Goal: Transaction & Acquisition: Purchase product/service

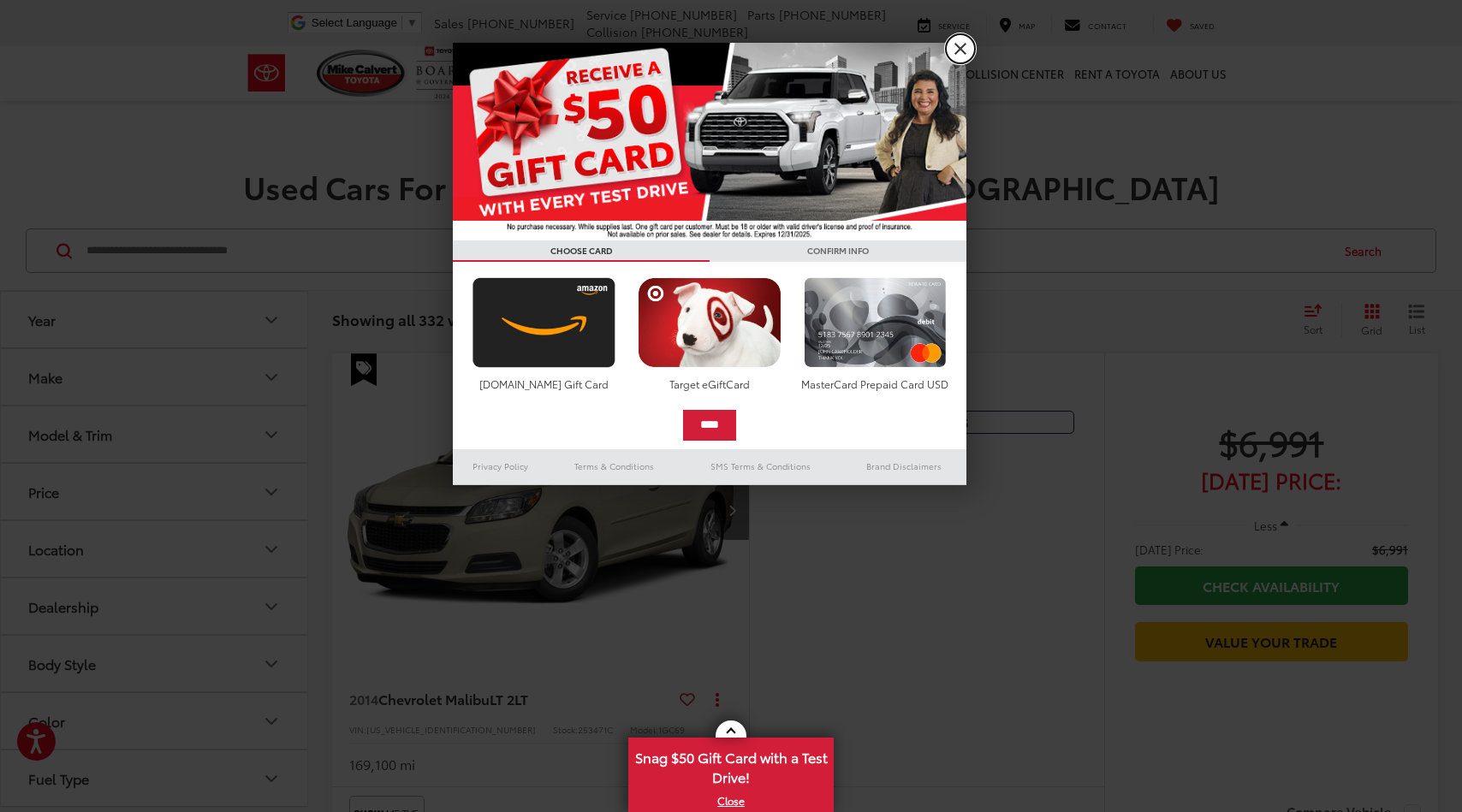
drag, startPoint x: 962, startPoint y: 44, endPoint x: 929, endPoint y: 129, distance: 91.2
click at [962, 44] on link "X" at bounding box center [960, 49] width 29 height 29
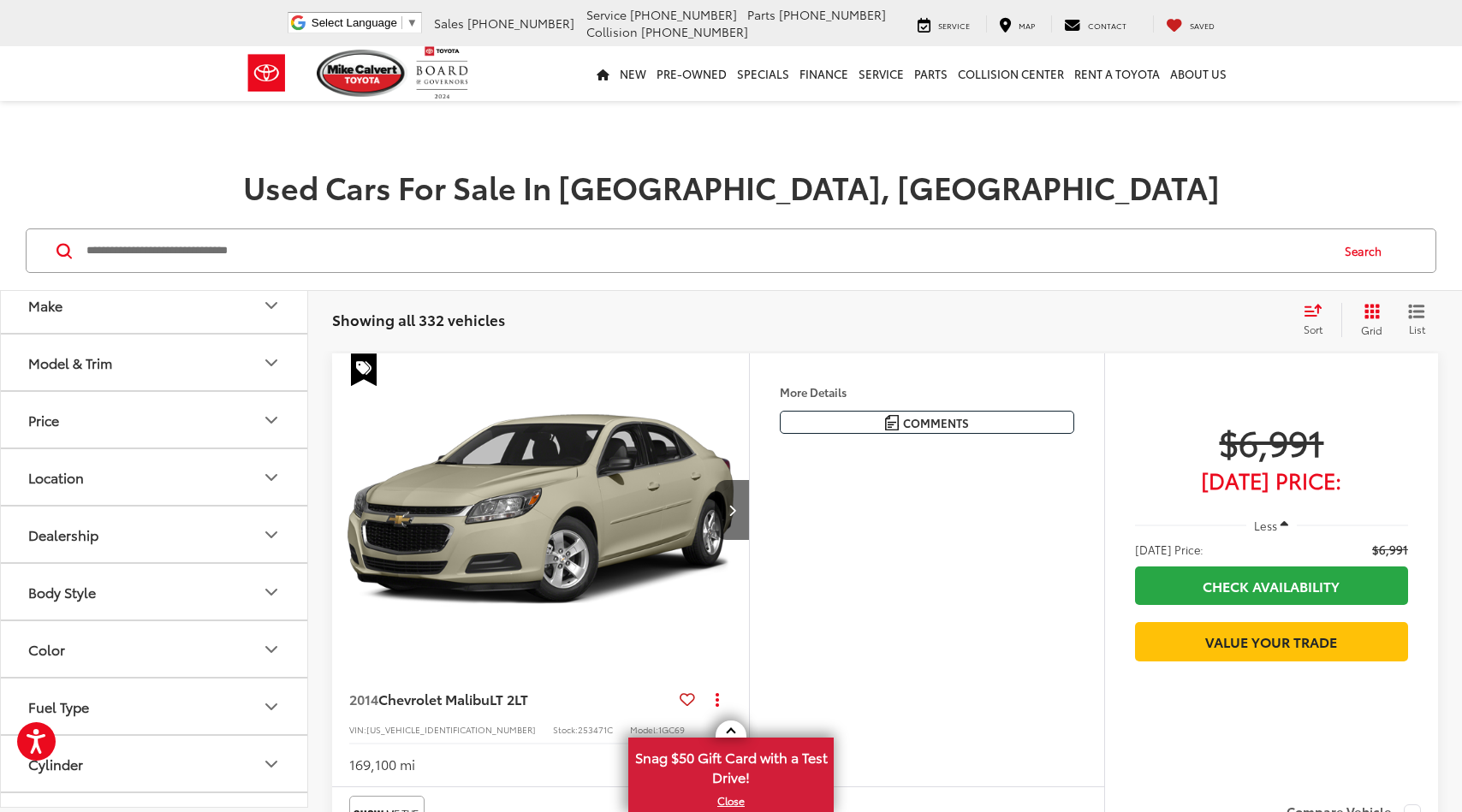
scroll to position [172, 0]
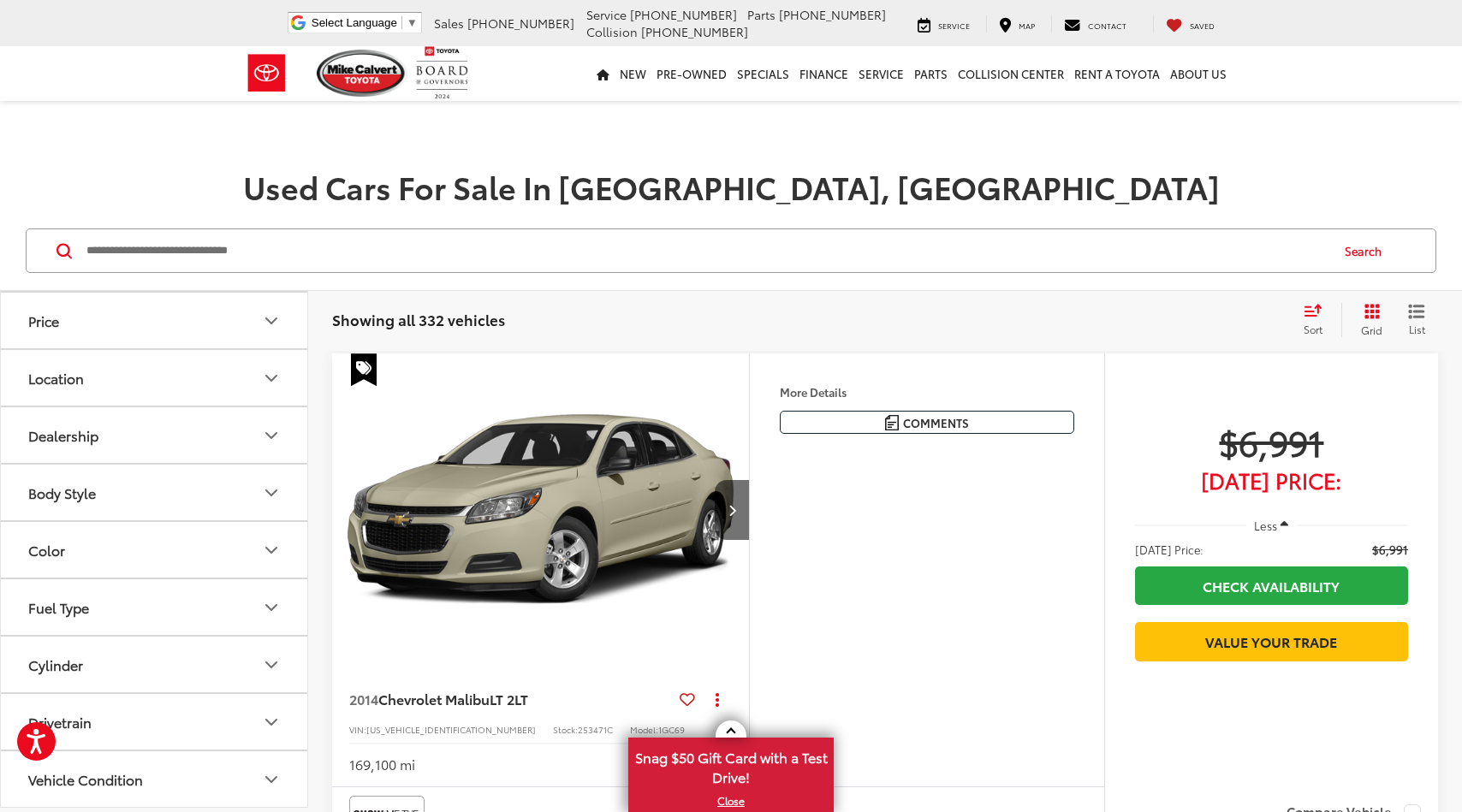
click at [279, 504] on button "Body Style" at bounding box center [155, 493] width 308 height 56
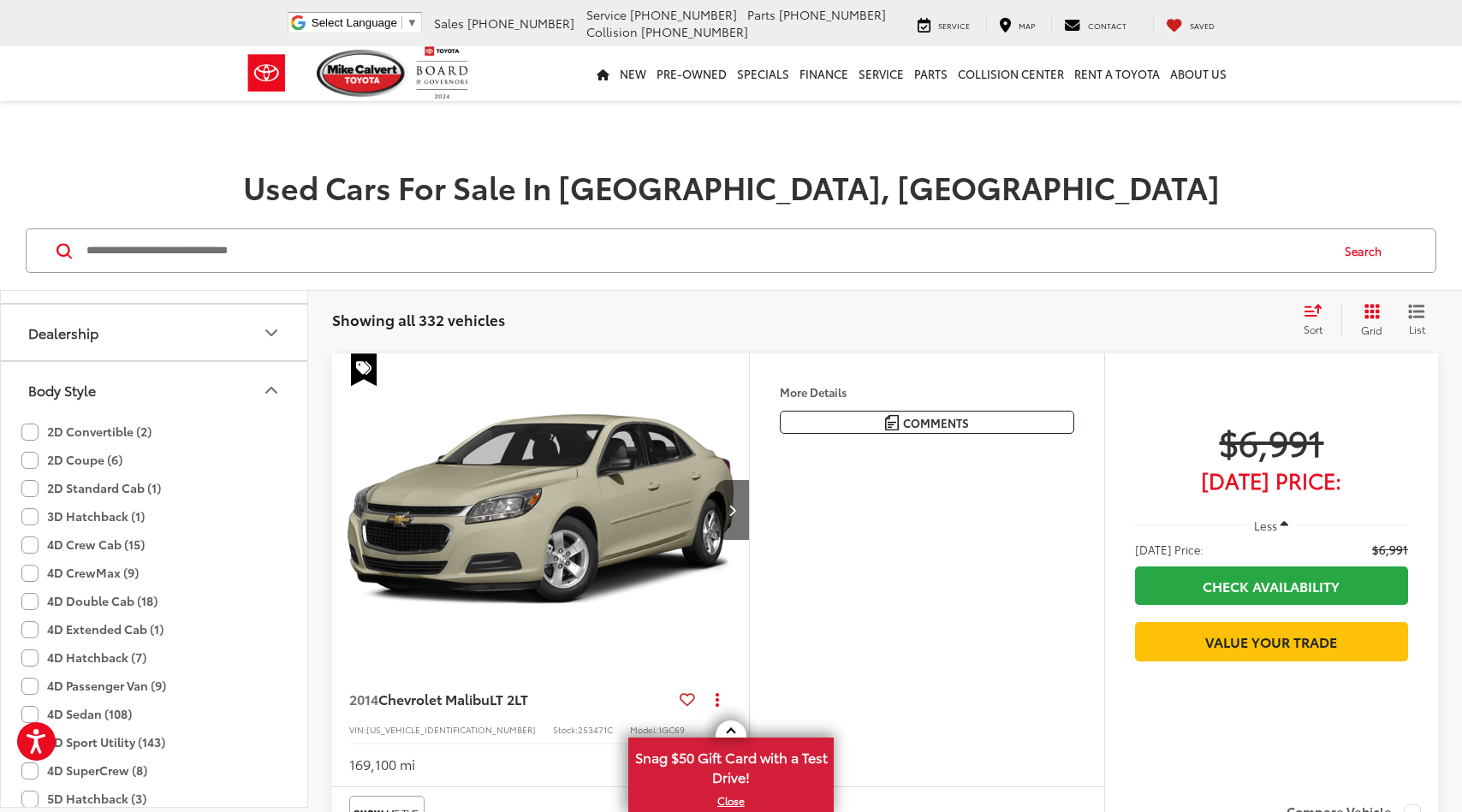
scroll to position [428, 0]
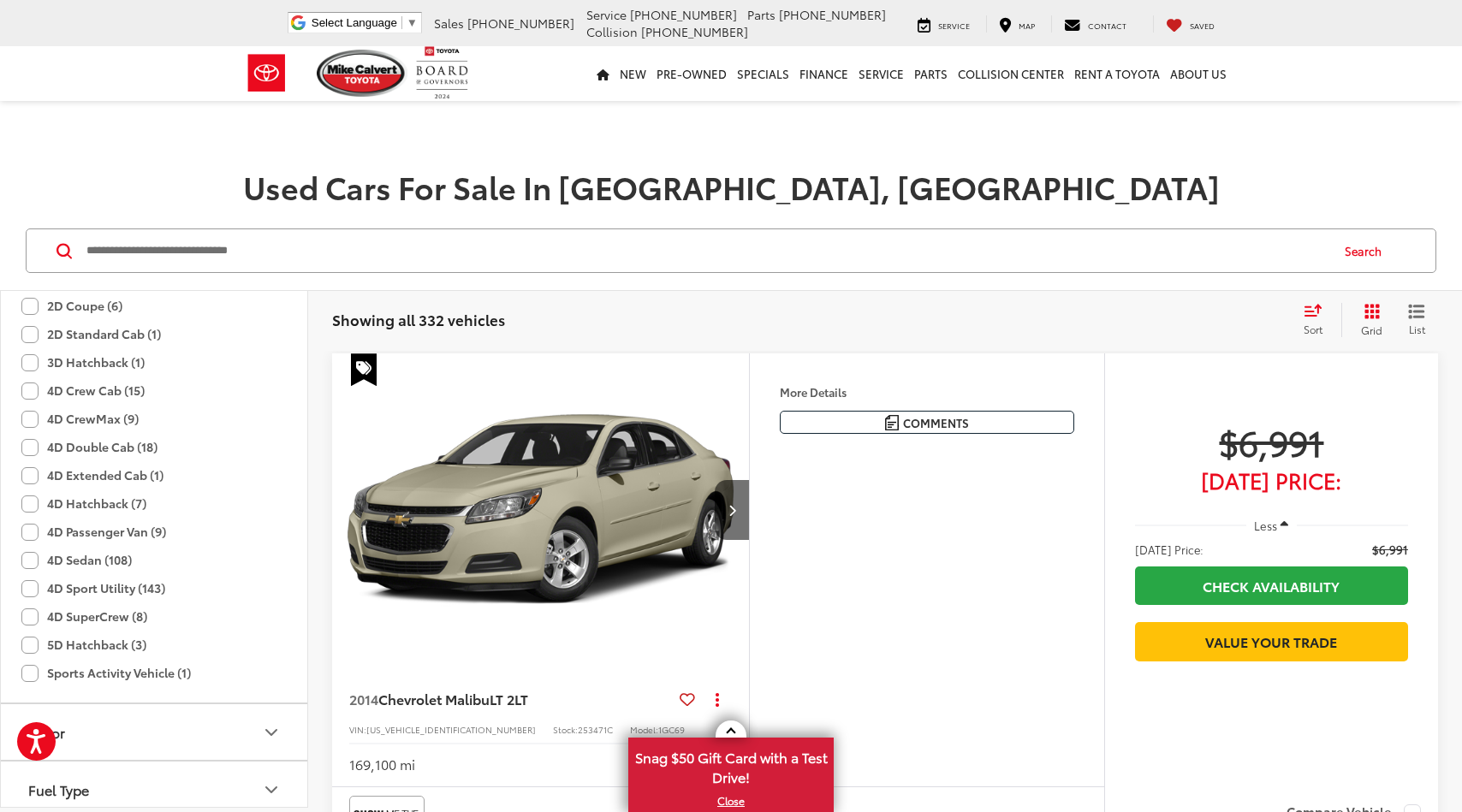
click at [33, 505] on label "4D Hatchback (7)" at bounding box center [84, 504] width 125 height 28
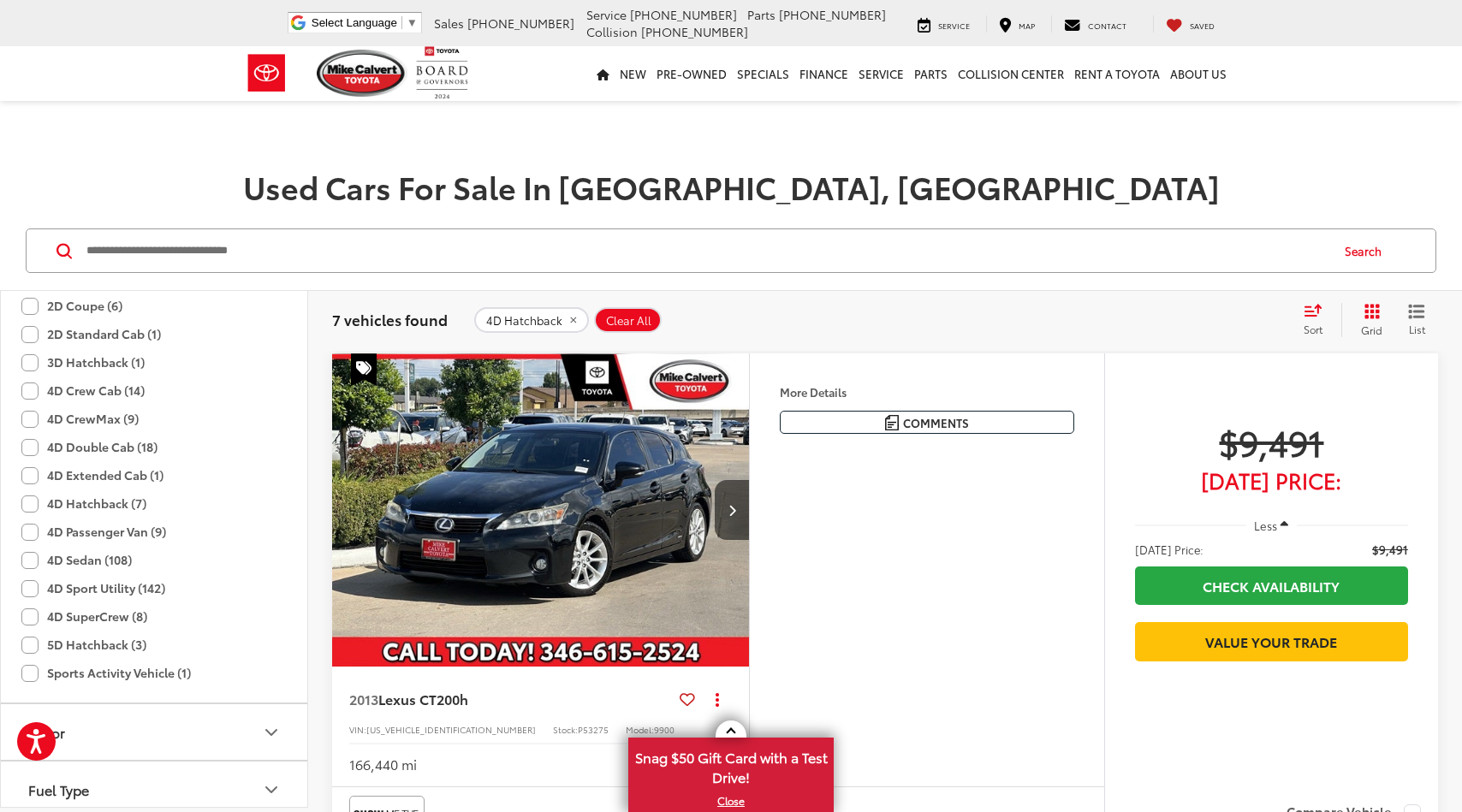
click at [28, 559] on label "4D Sedan (108)" at bounding box center [76, 560] width 110 height 28
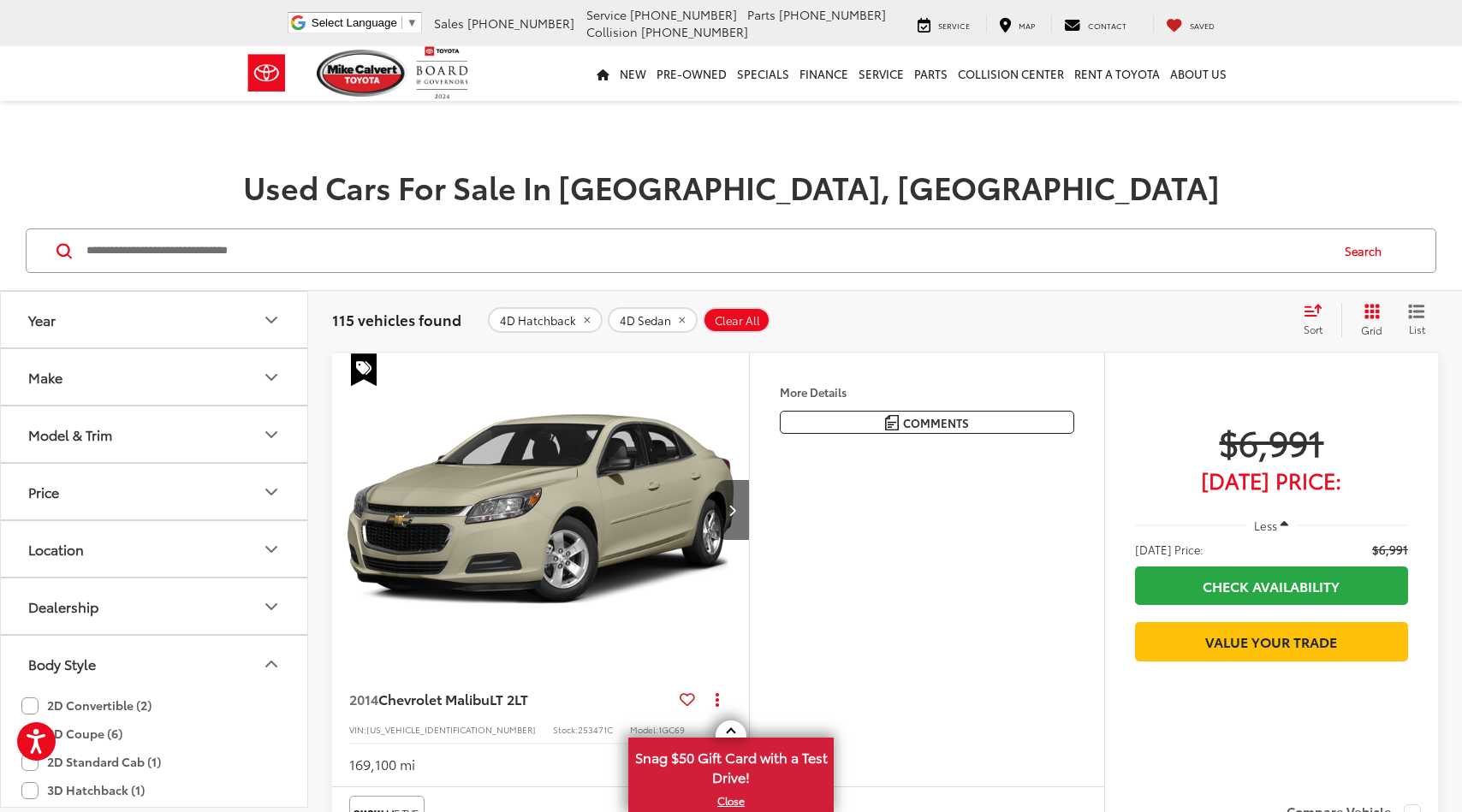
click at [270, 484] on icon "Price" at bounding box center [271, 492] width 21 height 21
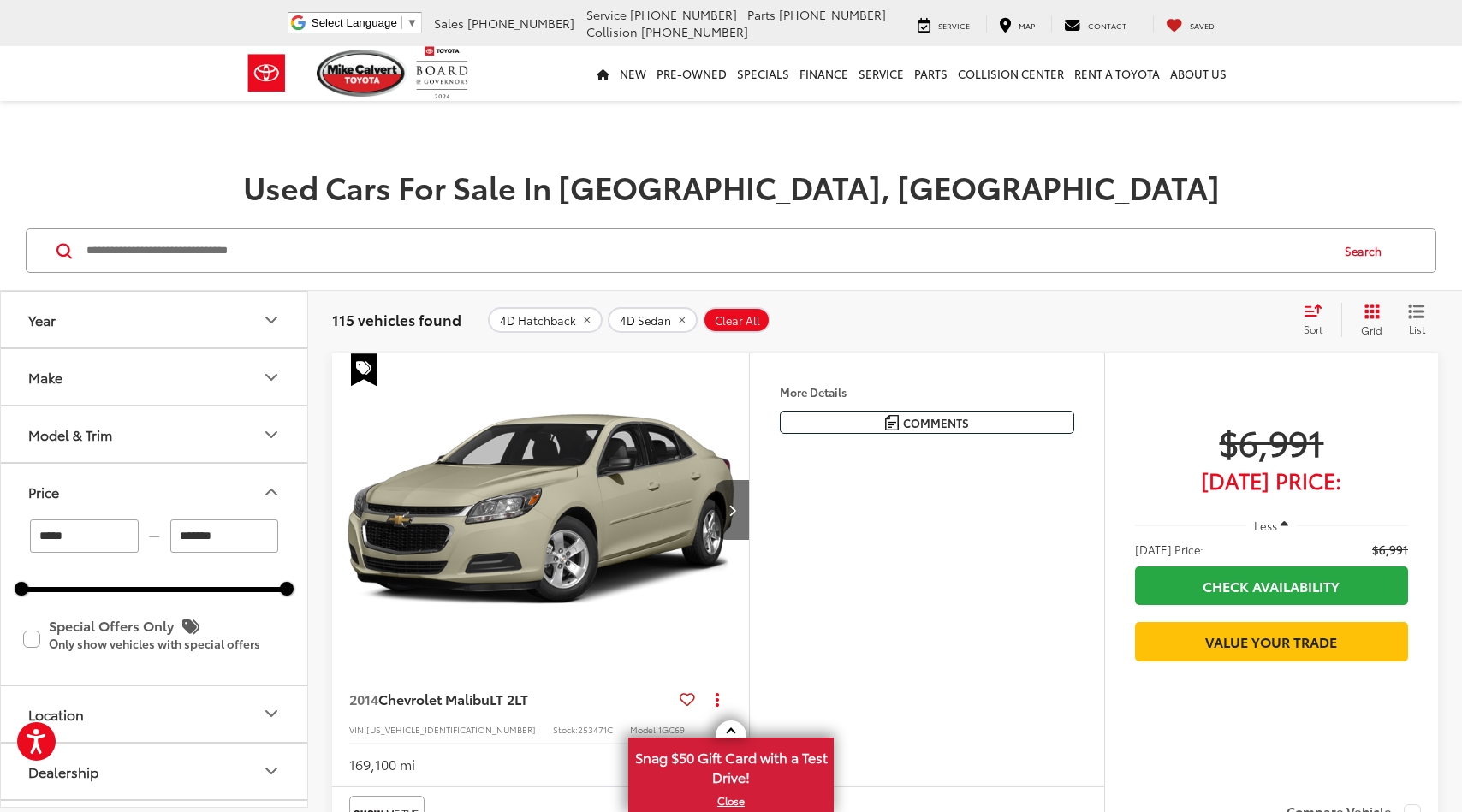
click at [183, 534] on input "*******" at bounding box center [225, 536] width 109 height 34
type input "*"
type input "******"
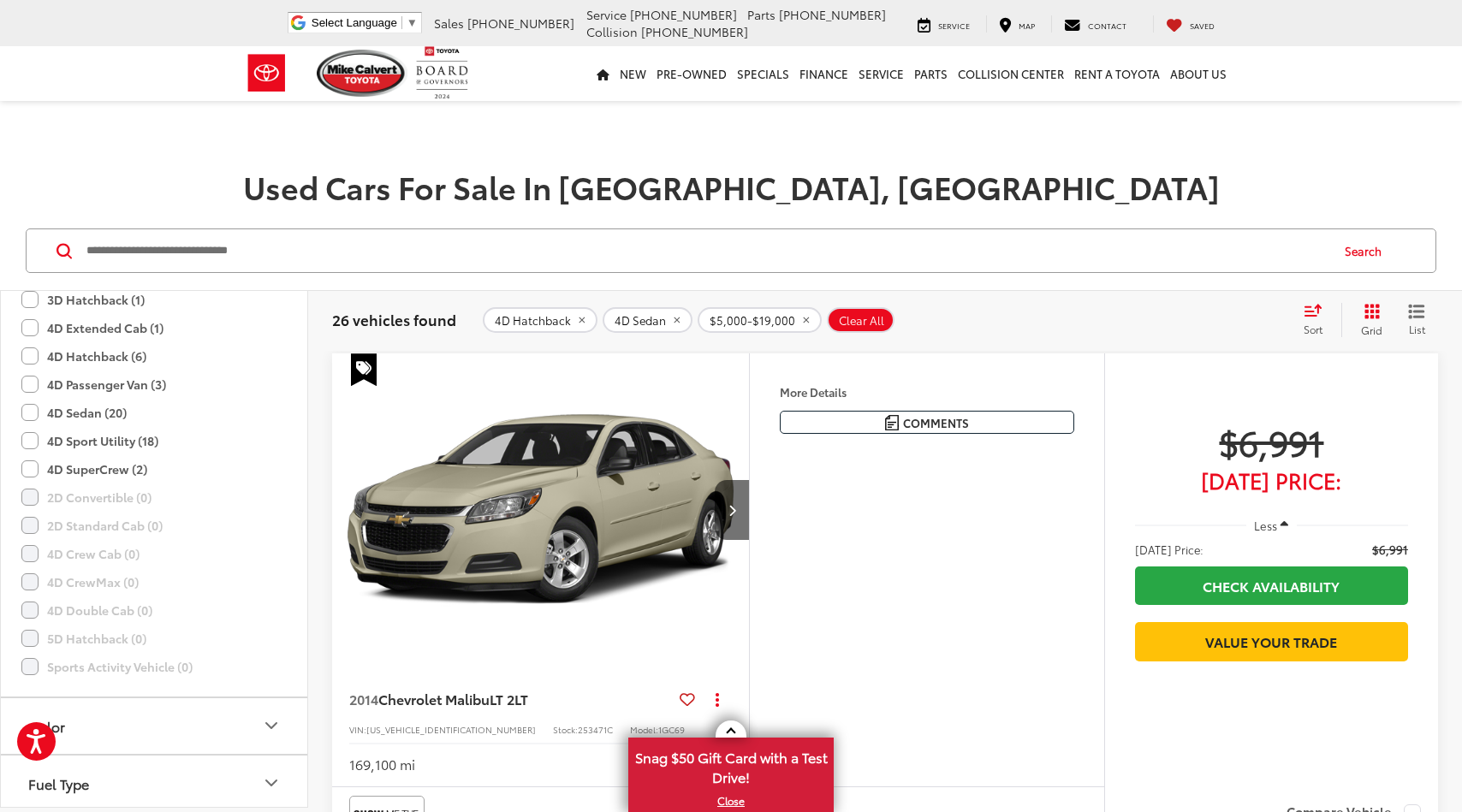
scroll to position [514, 0]
click at [1327, 310] on div "Sort" at bounding box center [1318, 320] width 47 height 35
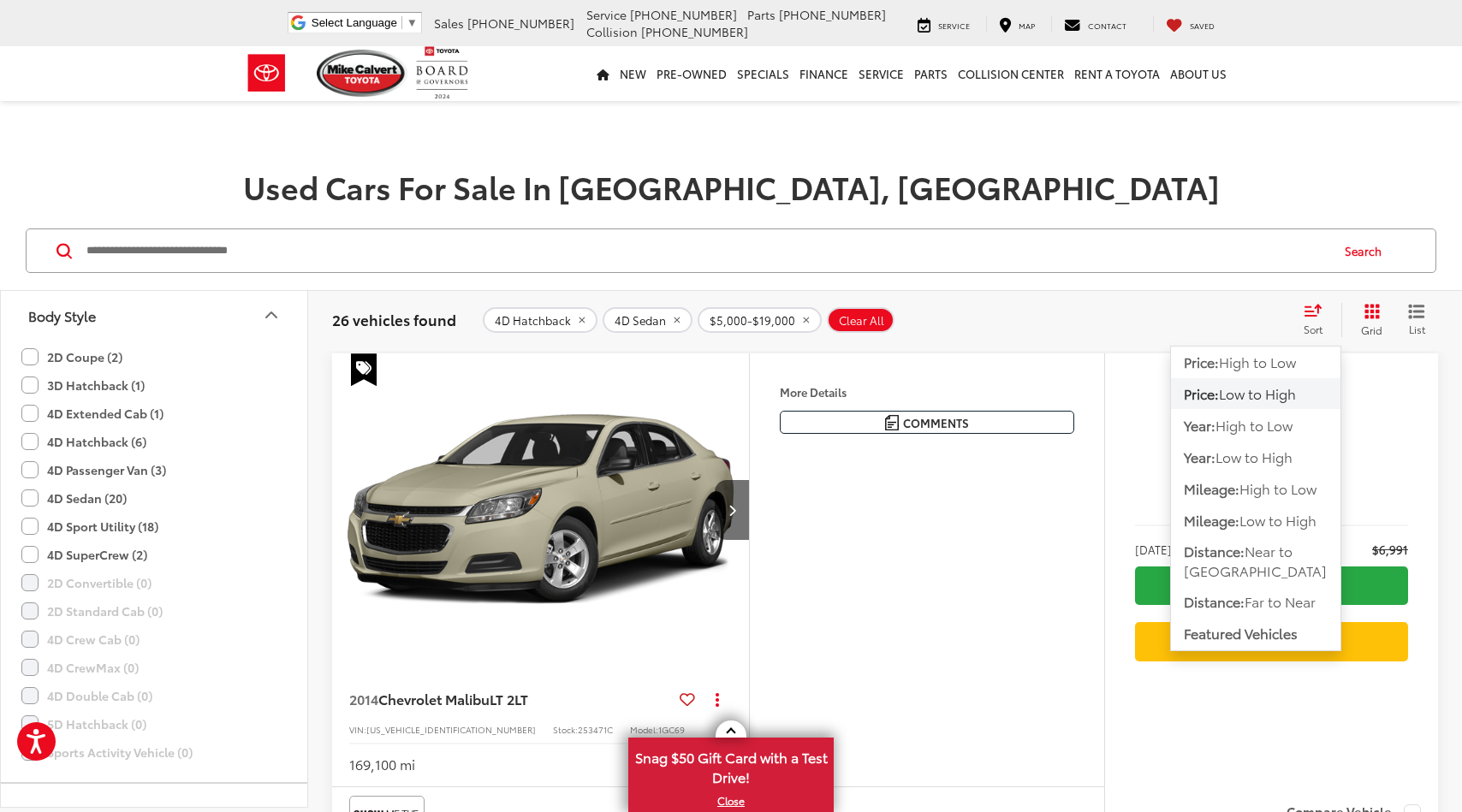
click at [1258, 399] on span "Low to High" at bounding box center [1258, 394] width 77 height 20
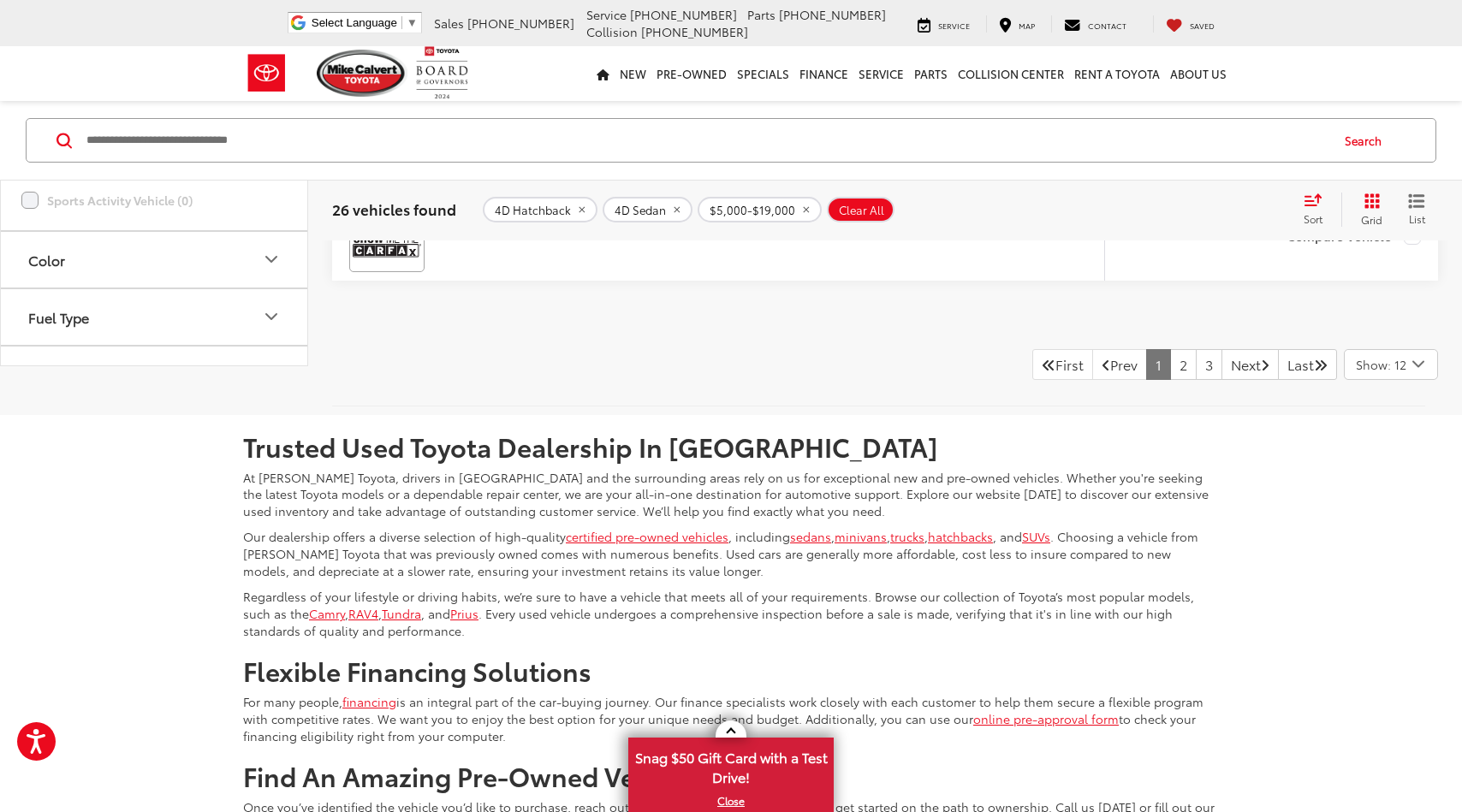
scroll to position [6589, 0]
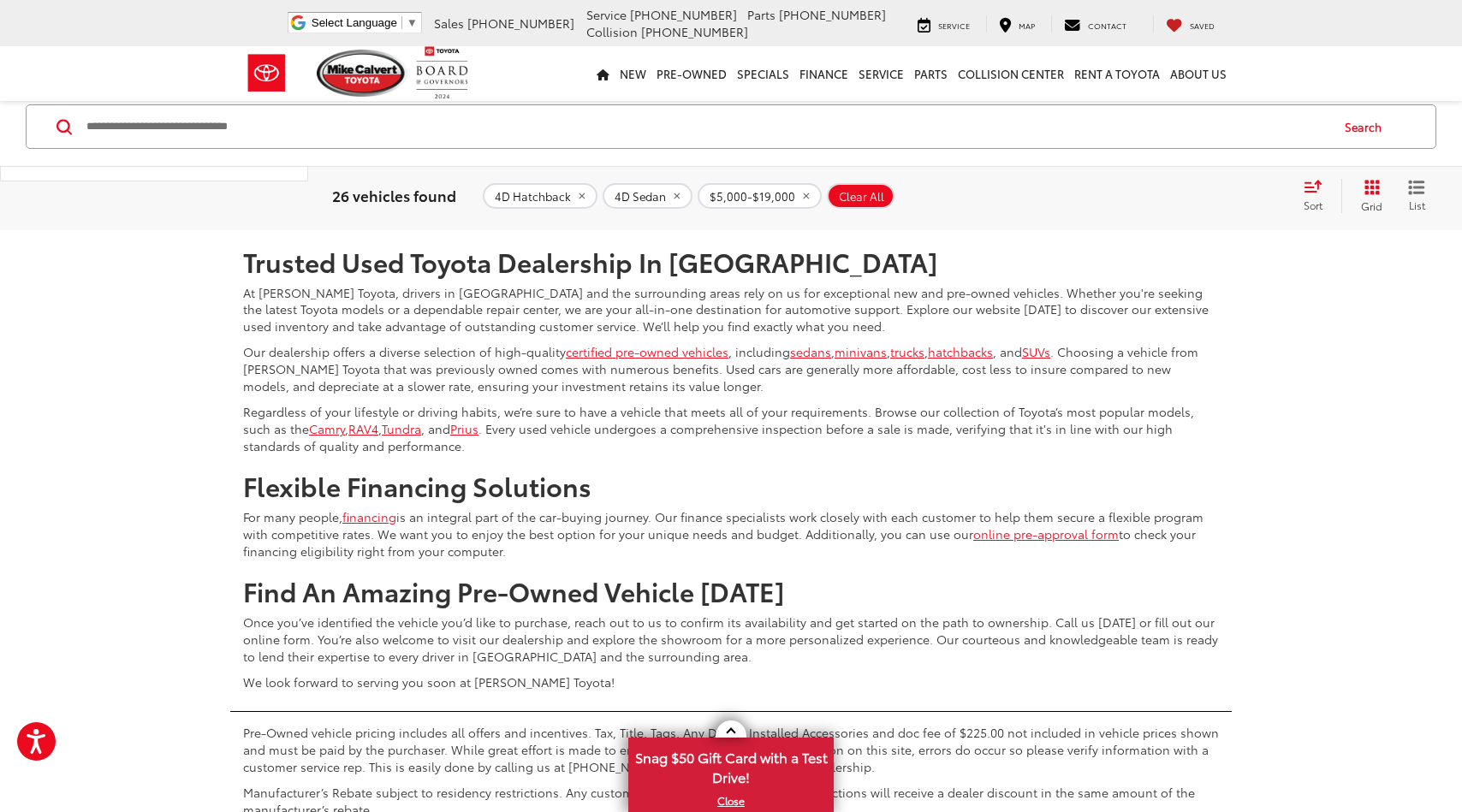
click at [1170, 195] on link "2" at bounding box center [1183, 179] width 27 height 31
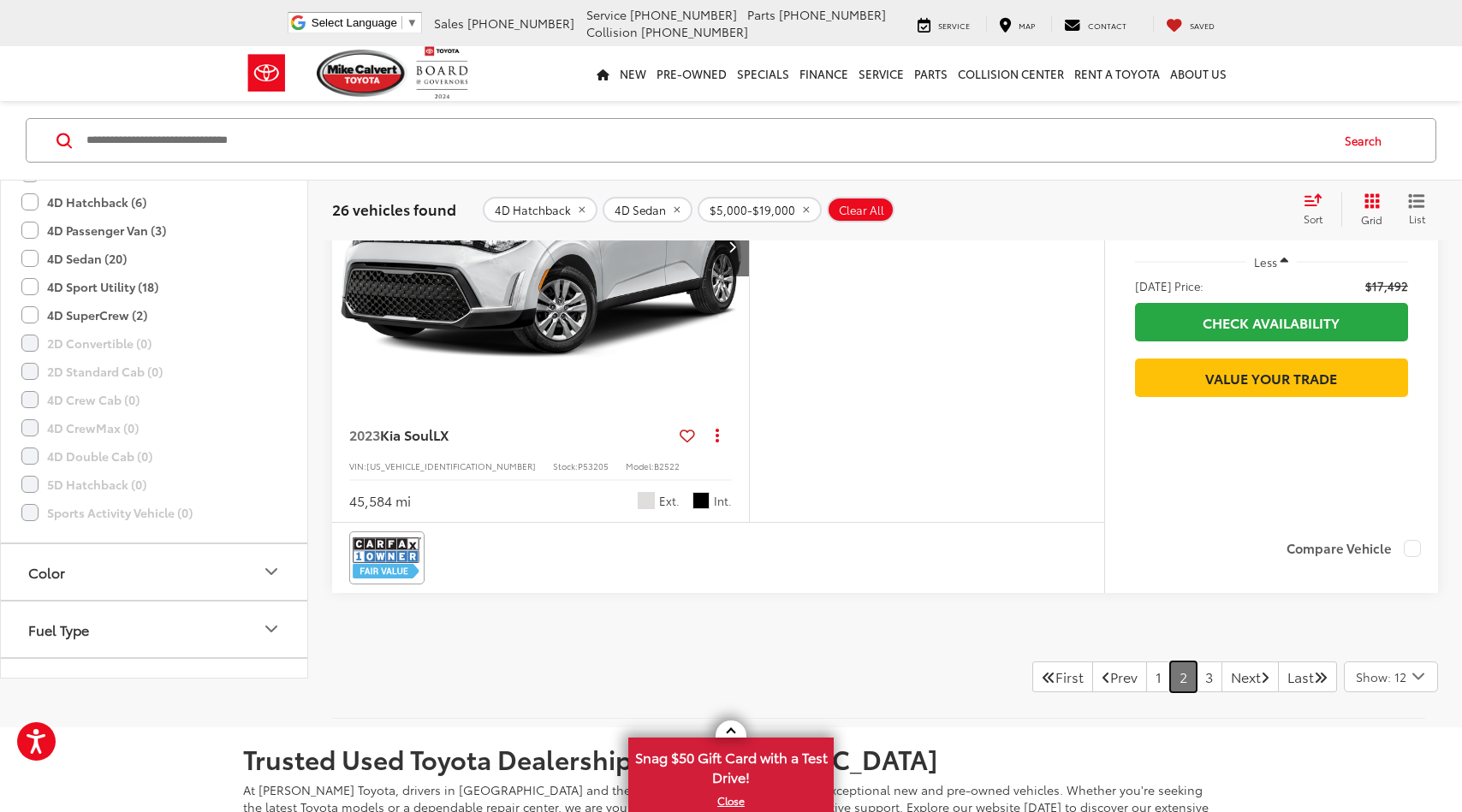
scroll to position [6357, 0]
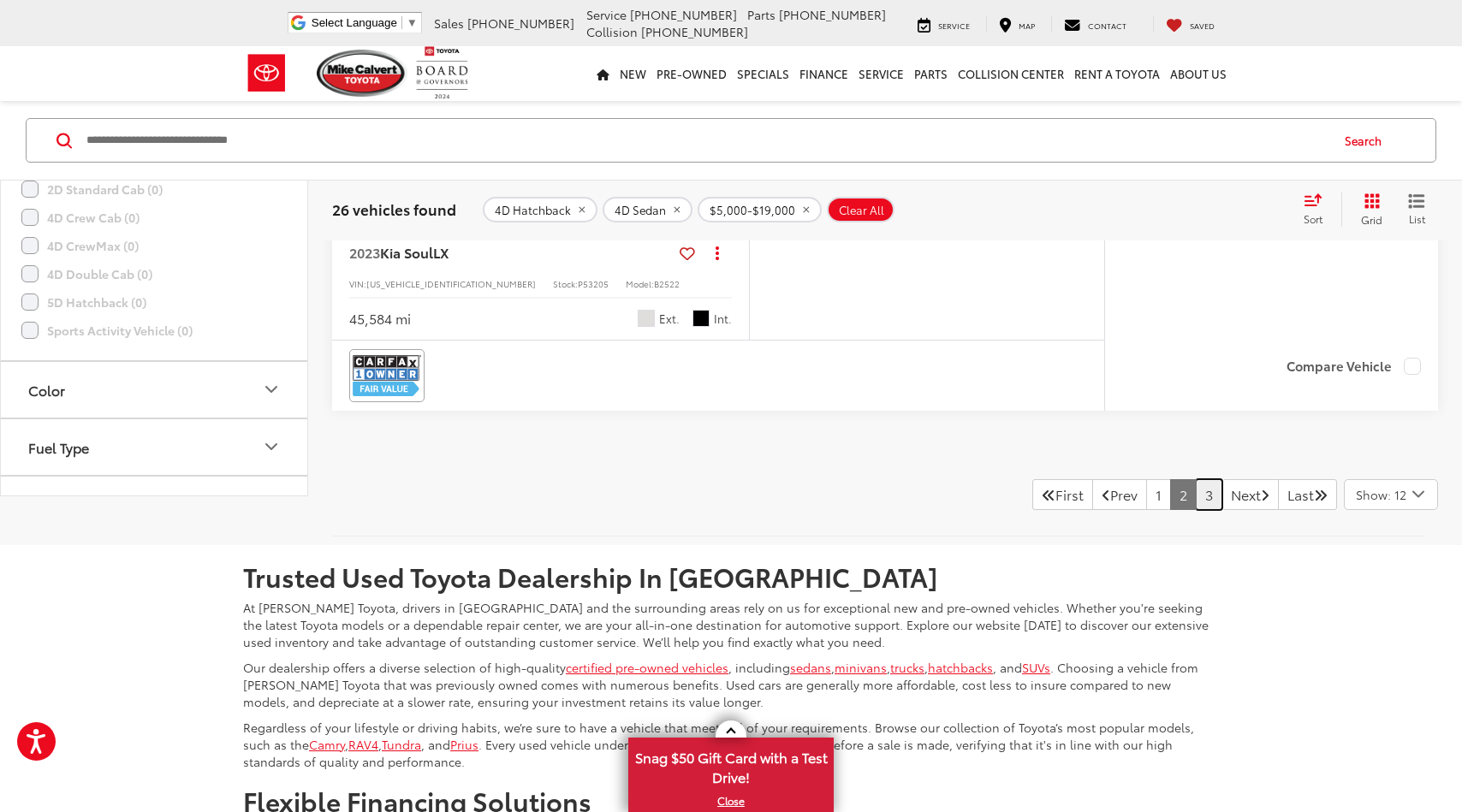
drag, startPoint x: 1191, startPoint y: 502, endPoint x: 1182, endPoint y: 504, distance: 9.2
click at [1196, 501] on link "3" at bounding box center [1209, 494] width 27 height 31
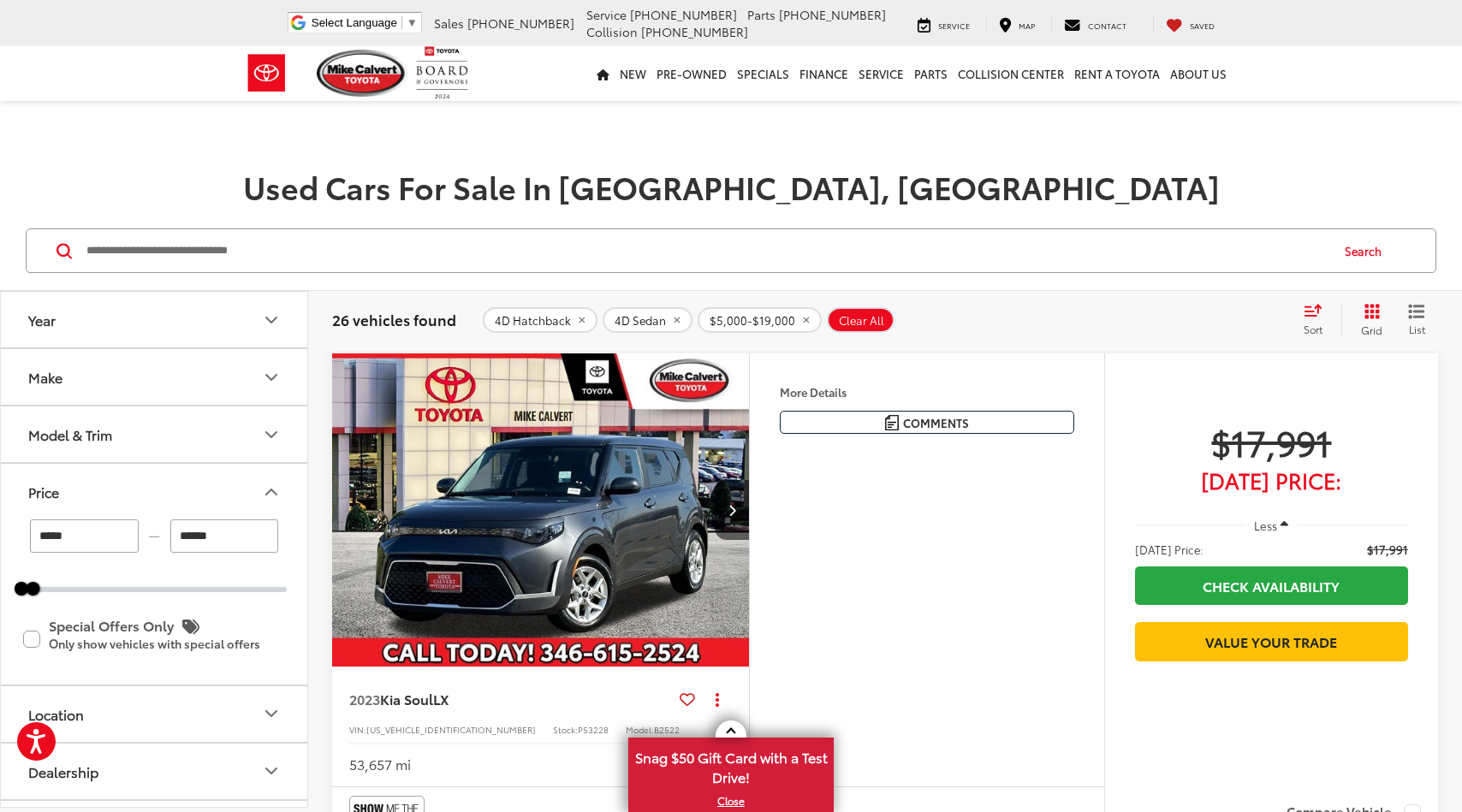
click at [276, 376] on icon "Make" at bounding box center [271, 377] width 10 height 5
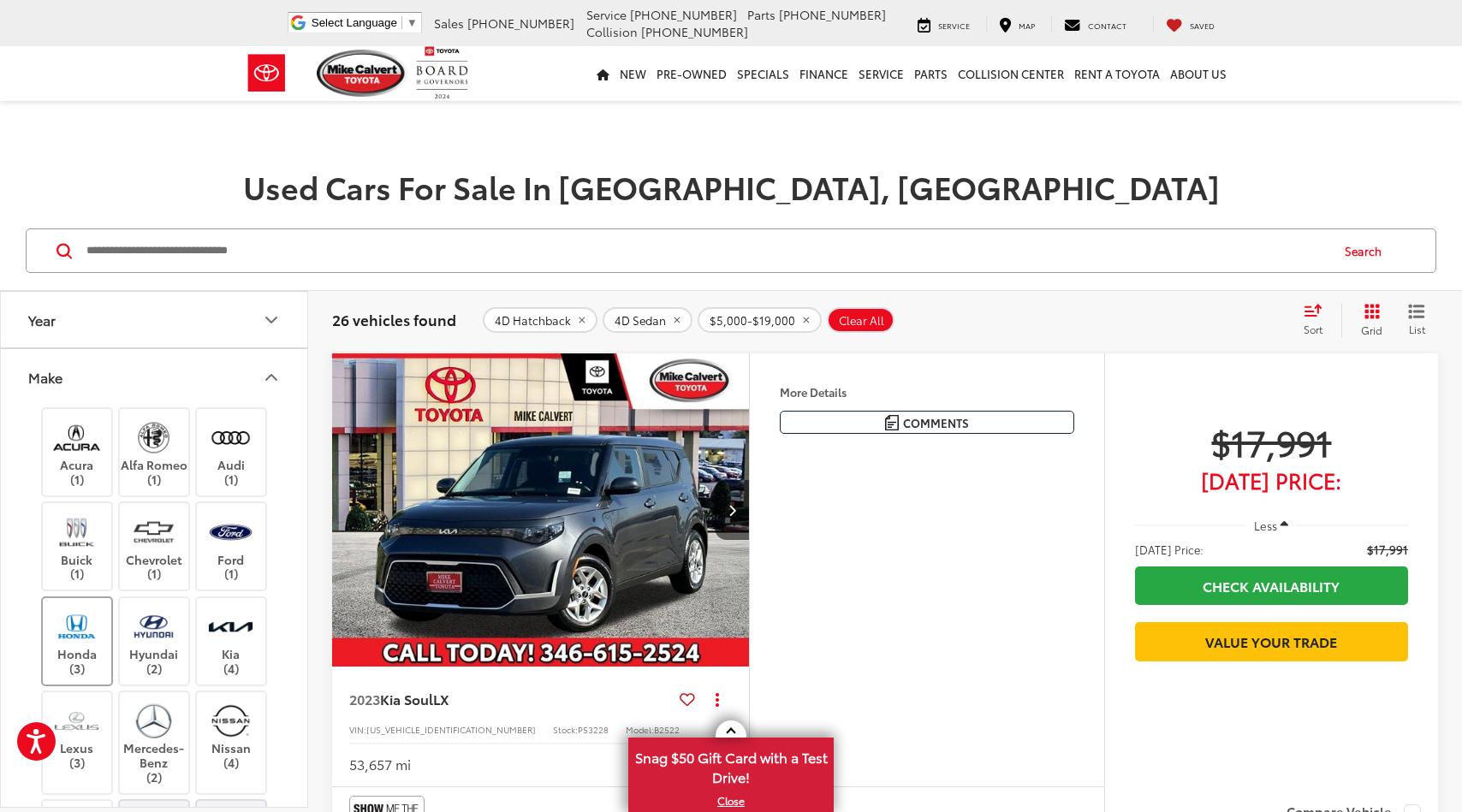
click at [91, 629] on img at bounding box center [76, 627] width 47 height 41
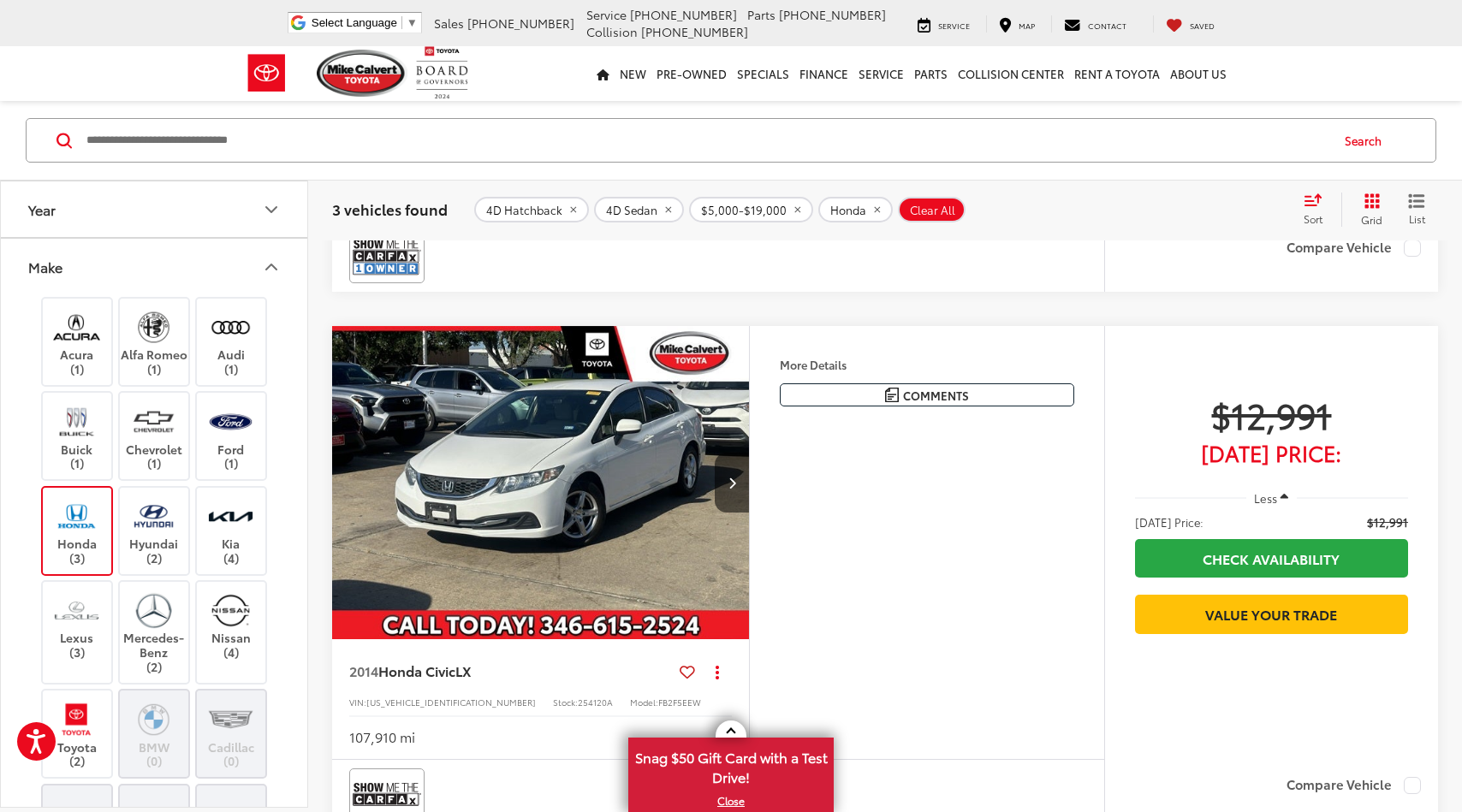
scroll to position [1198, 0]
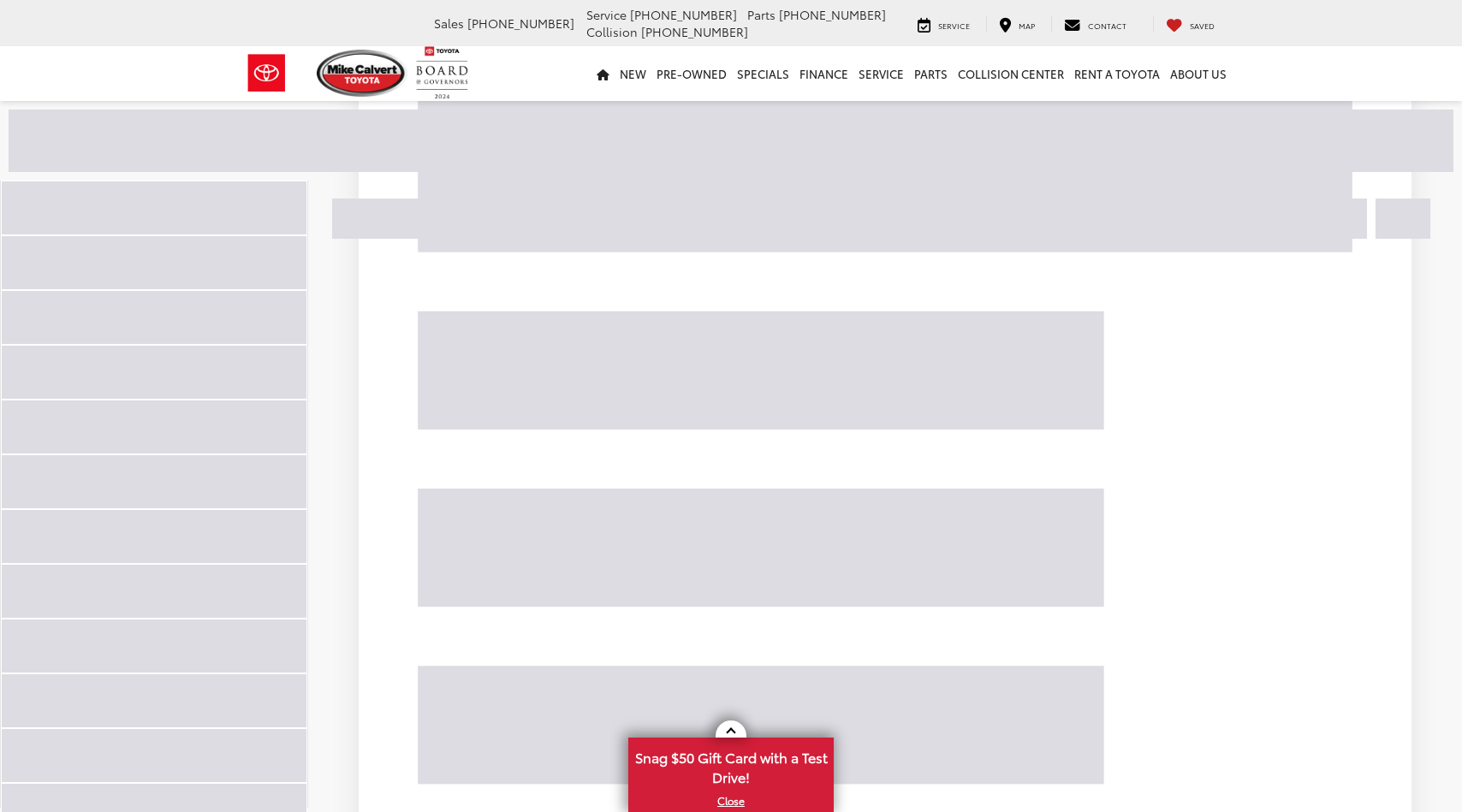
scroll to position [4467, 0]
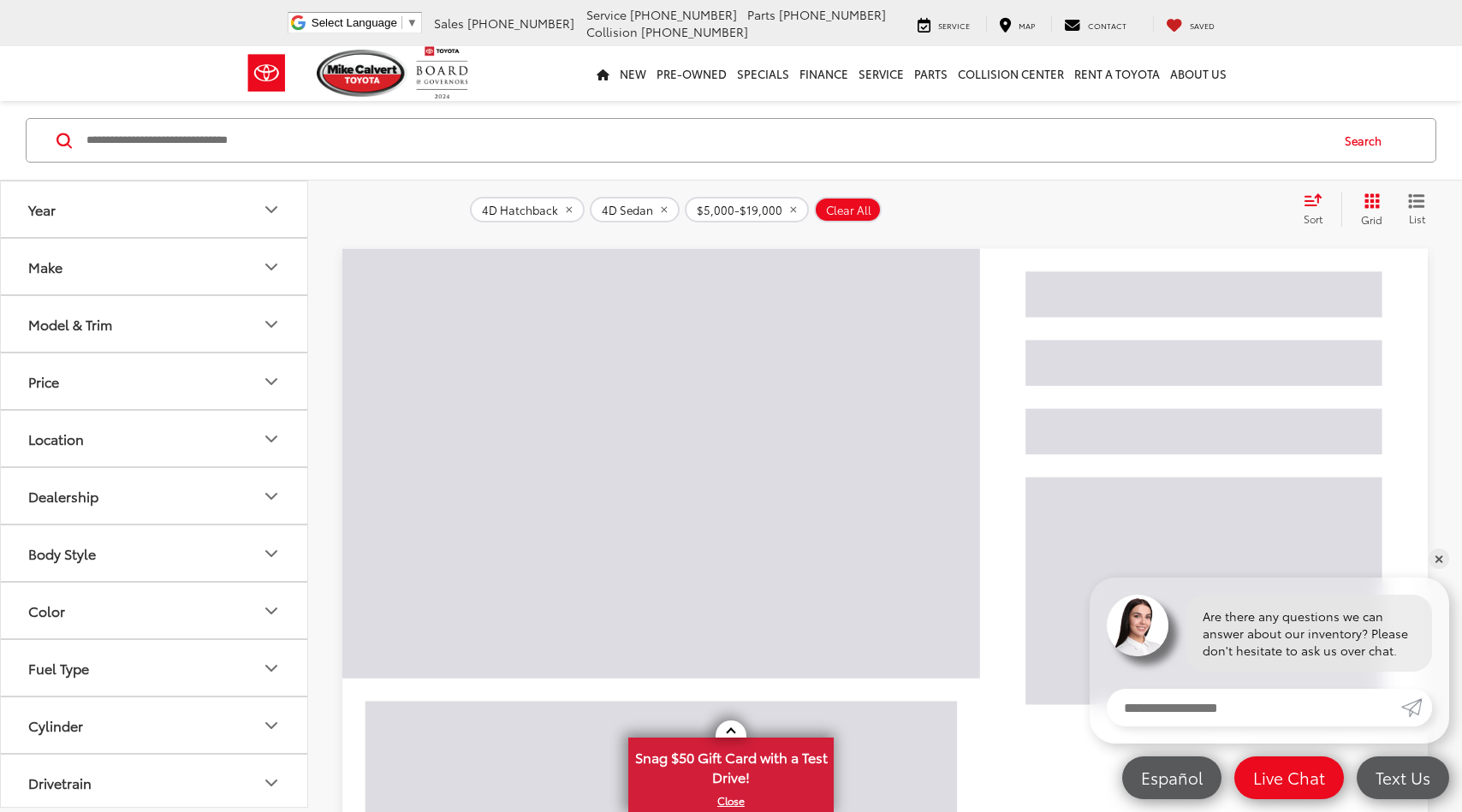
scroll to position [6595, 0]
